Goal: Information Seeking & Learning: Compare options

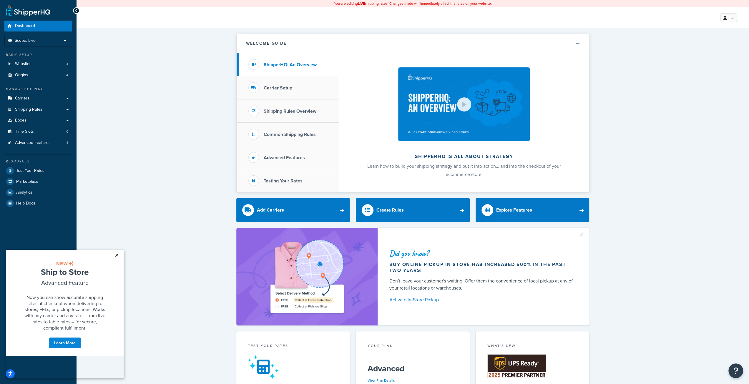
click at [115, 254] on link "×" at bounding box center [117, 255] width 10 height 11
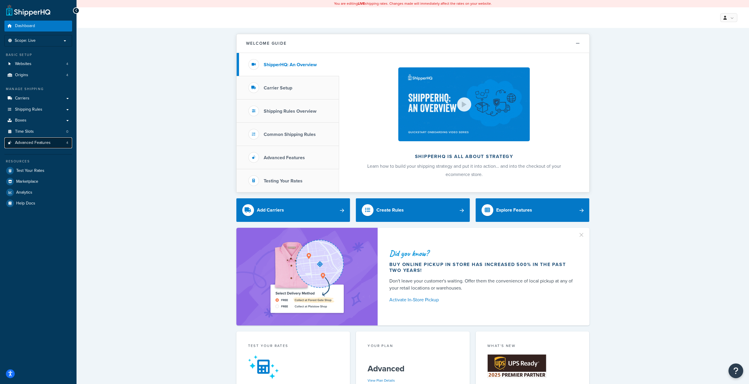
click at [29, 145] on span "Advanced Features" at bounding box center [33, 142] width 36 height 5
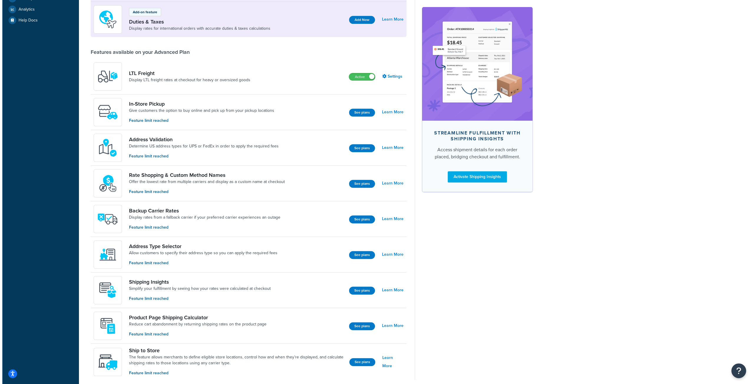
scroll to position [207, 0]
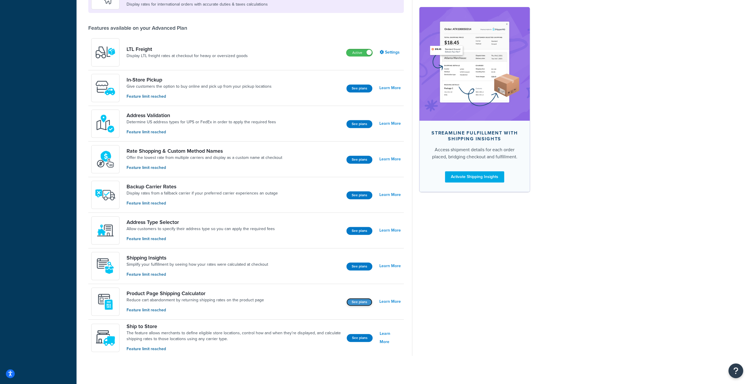
click at [354, 298] on button "See plans" at bounding box center [360, 302] width 26 height 8
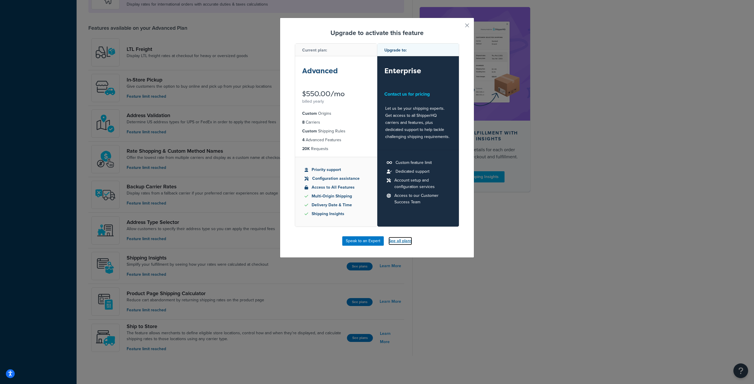
click at [391, 242] on link "See all plans" at bounding box center [400, 241] width 24 height 8
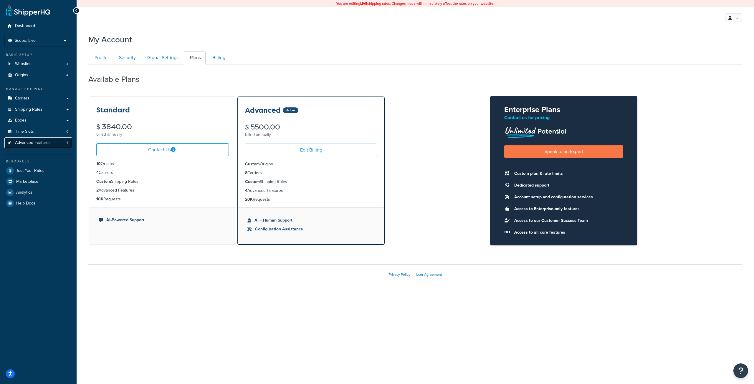
click at [24, 144] on span "Advanced Features" at bounding box center [33, 142] width 36 height 5
